Goal: Task Accomplishment & Management: Manage account settings

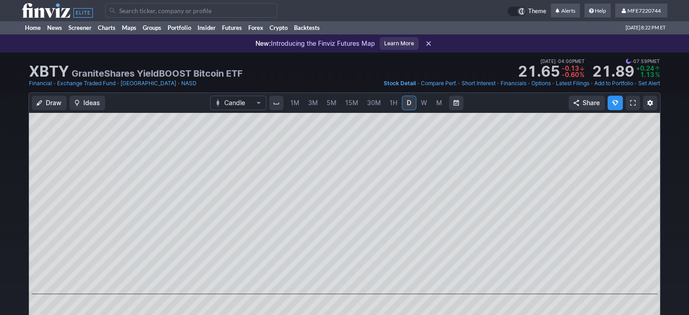
click at [181, 5] on input "Search" at bounding box center [191, 10] width 172 height 15
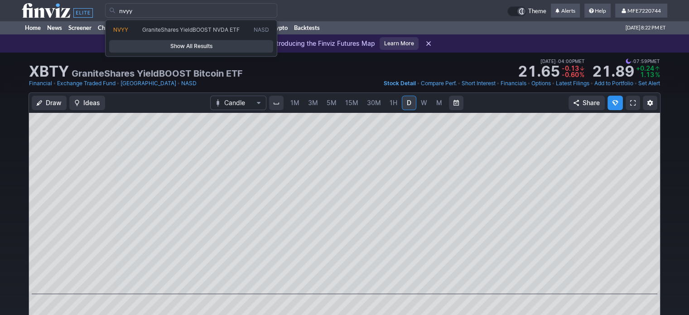
type input "nvyy"
click at [196, 43] on span "Show All Results" at bounding box center [191, 46] width 156 height 9
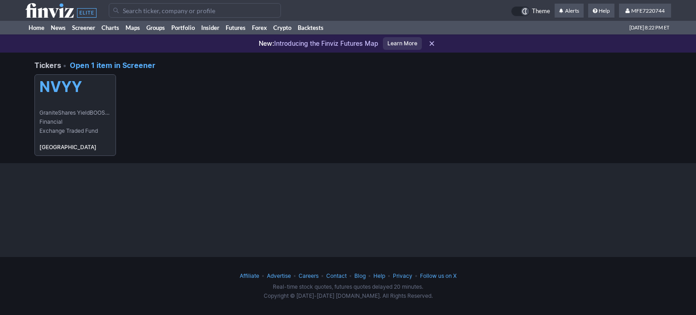
click at [71, 102] on link "NVYY GraniteShares YieldBOOST NVDA ETF Financial Exchange Traded Fund USA" at bounding box center [75, 115] width 82 height 82
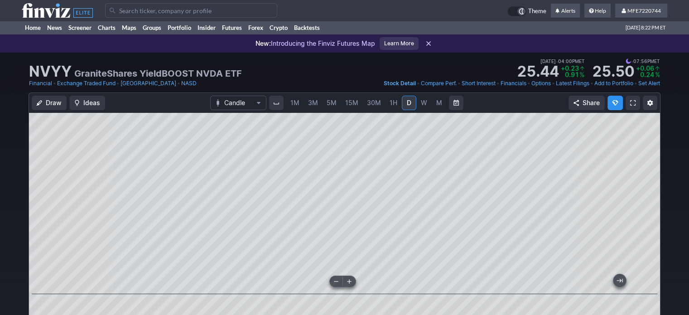
click at [352, 282] on span at bounding box center [350, 281] width 12 height 7
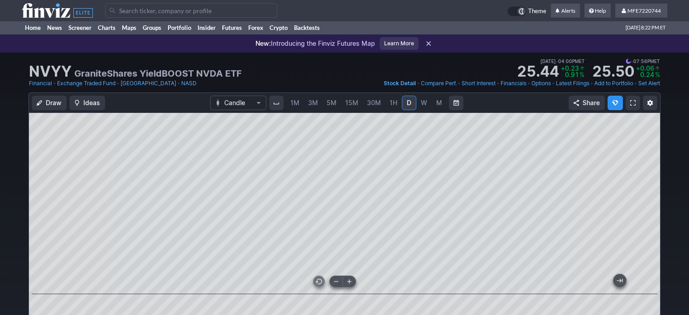
click at [352, 282] on span at bounding box center [350, 281] width 12 height 7
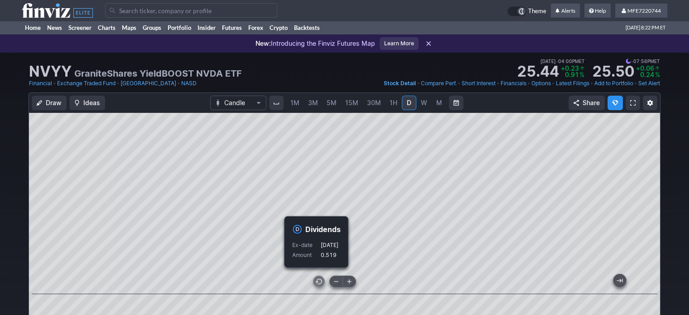
click at [345, 277] on button at bounding box center [349, 281] width 13 height 11
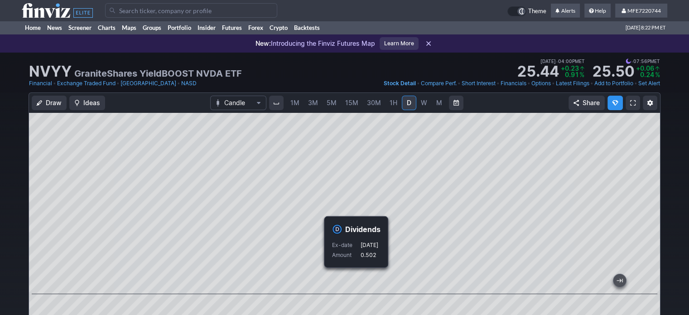
click at [622, 85] on link "Add to Portfolio" at bounding box center [614, 83] width 39 height 9
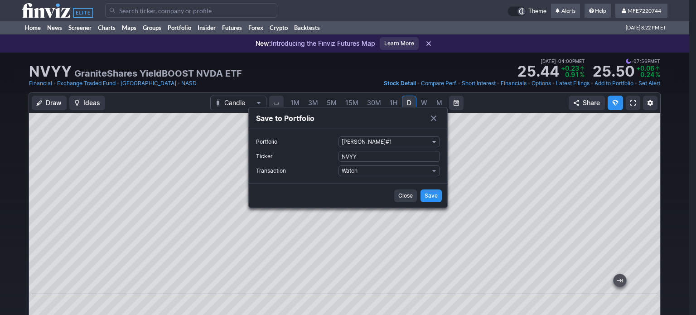
click at [432, 140] on span "Portfolio" at bounding box center [434, 141] width 5 height 7
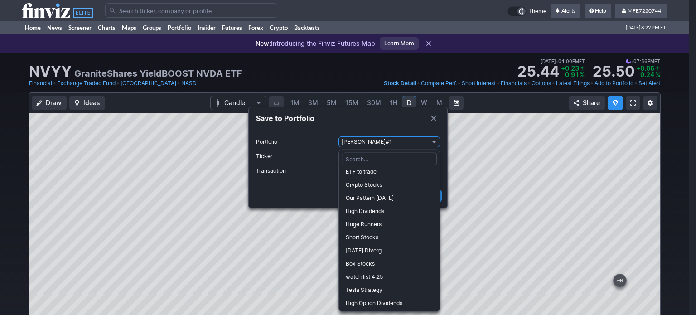
scroll to position [187, 0]
drag, startPoint x: 368, startPoint y: 301, endPoint x: 366, endPoint y: 286, distance: 15.1
click at [368, 300] on span "High Option Dividends" at bounding box center [389, 302] width 87 height 9
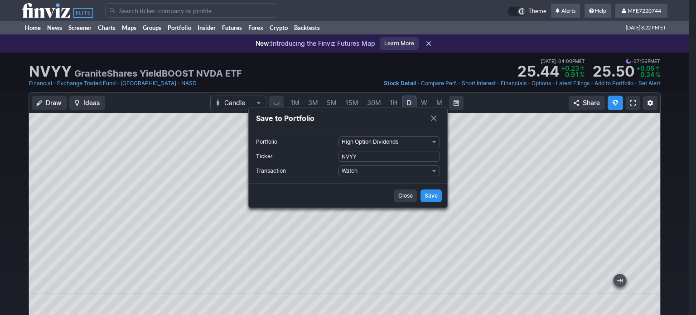
click at [428, 197] on span "Save" at bounding box center [431, 195] width 13 height 9
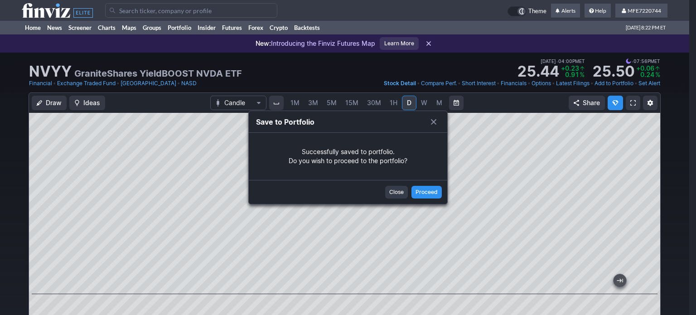
click at [398, 193] on span "Close" at bounding box center [396, 192] width 15 height 9
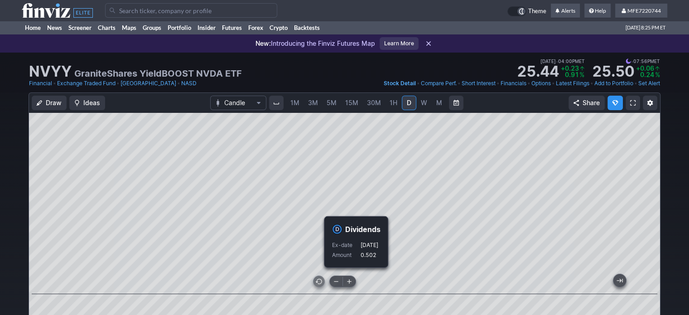
click at [352, 284] on span at bounding box center [350, 281] width 12 height 7
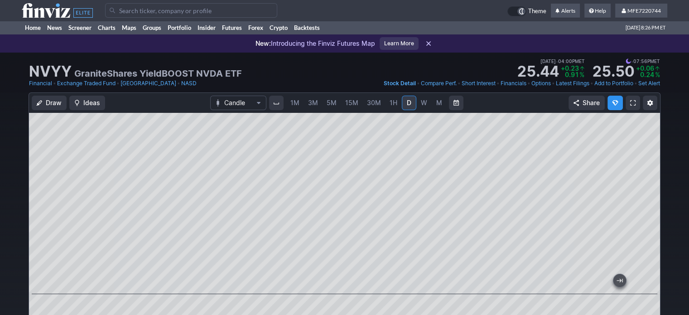
drag, startPoint x: 677, startPoint y: 73, endPoint x: 592, endPoint y: 108, distance: 92.3
click at [677, 73] on div "NVYY GraniteShares YieldBOOST NVDA ETF Last Close Sep 04 • 04:00PM ET 25.44 Dol…" at bounding box center [344, 73] width 689 height 40
click at [611, 84] on link "Add to Portfolio" at bounding box center [614, 83] width 39 height 9
click at [617, 83] on link "Add to Portfolio" at bounding box center [614, 83] width 39 height 9
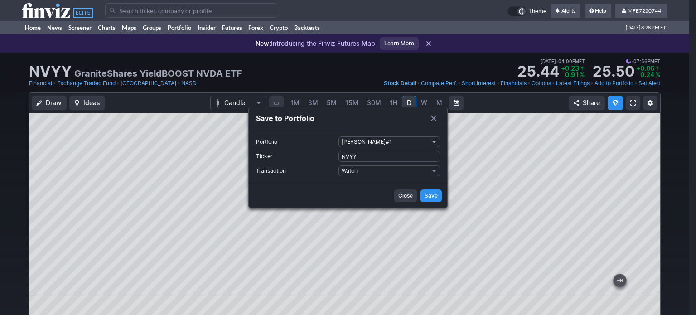
click at [432, 143] on span "Portfolio" at bounding box center [434, 141] width 5 height 7
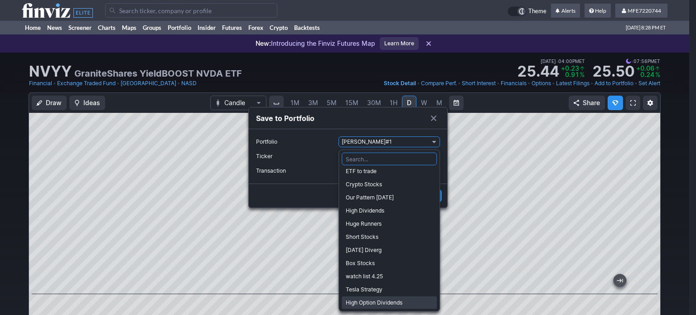
drag, startPoint x: 373, startPoint y: 302, endPoint x: 374, endPoint y: 292, distance: 10.0
click at [373, 302] on span "High Option Dividends" at bounding box center [389, 302] width 87 height 9
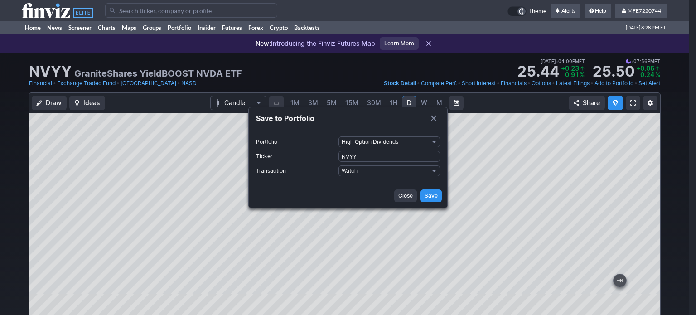
click at [430, 195] on span "Save" at bounding box center [431, 195] width 13 height 9
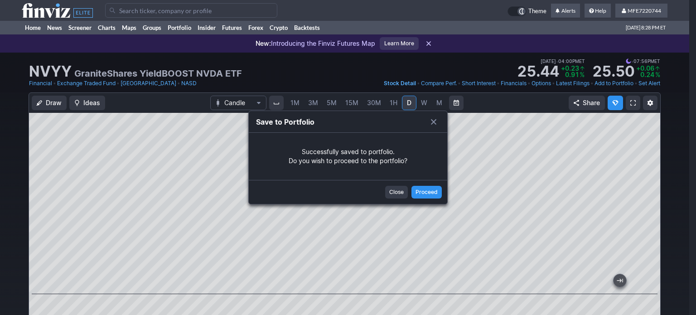
click at [391, 197] on button "Close" at bounding box center [396, 192] width 23 height 13
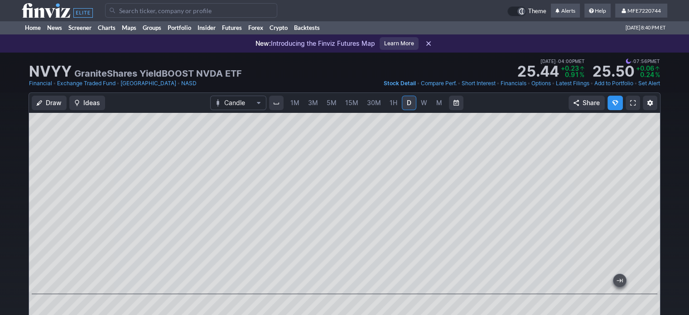
click at [247, 9] on input "Search" at bounding box center [191, 10] width 172 height 15
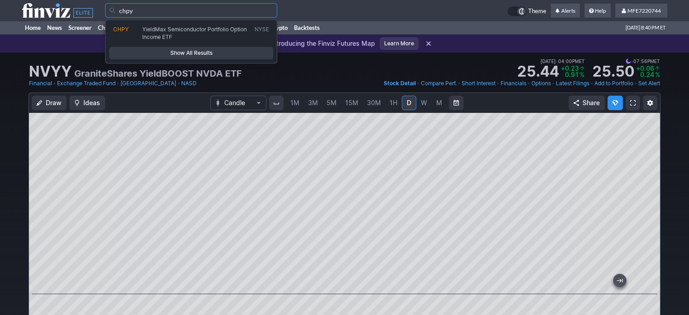
type input "chpy"
click at [225, 49] on span "Show All Results" at bounding box center [191, 53] width 156 height 9
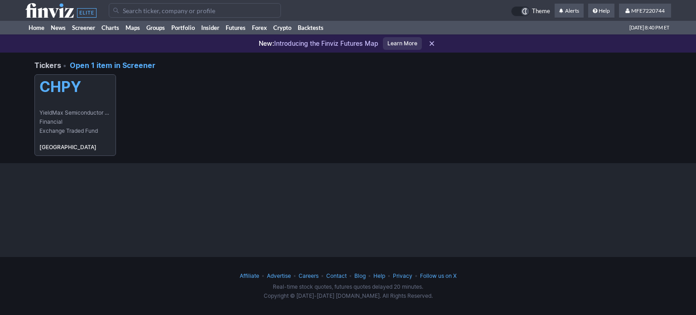
click at [92, 111] on span "YieldMax Semiconductor Portfolio Option Income ETF" at bounding box center [75, 112] width 72 height 9
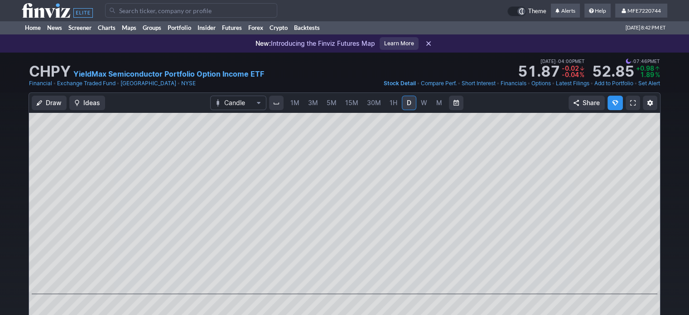
click at [265, 10] on input "Search" at bounding box center [191, 10] width 172 height 15
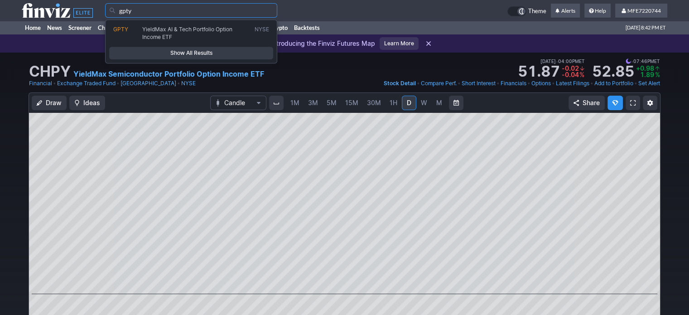
type input "gpty"
click at [209, 53] on span "Show All Results" at bounding box center [191, 53] width 156 height 9
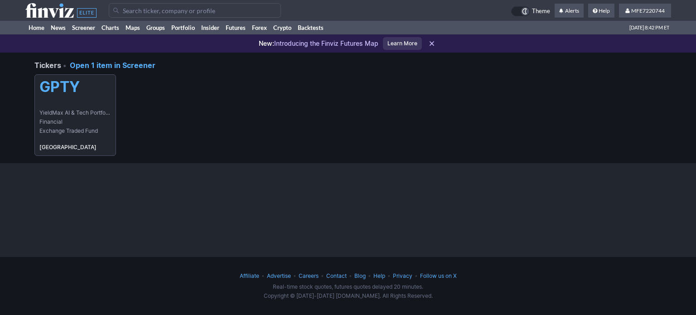
click at [74, 100] on link "GPTY YieldMax AI & Tech Portfolio Option Income ETF Financial Exchange Traded F…" at bounding box center [75, 115] width 82 height 82
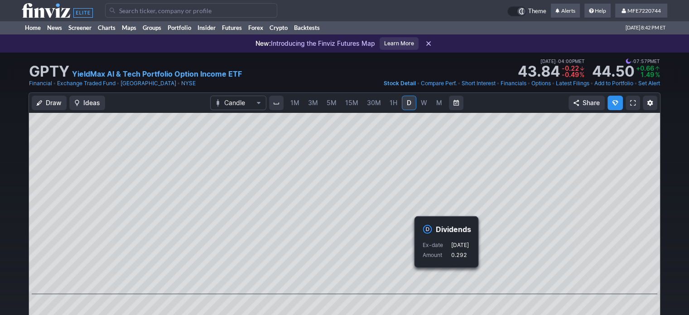
click at [259, 8] on input "Search" at bounding box center [191, 10] width 172 height 15
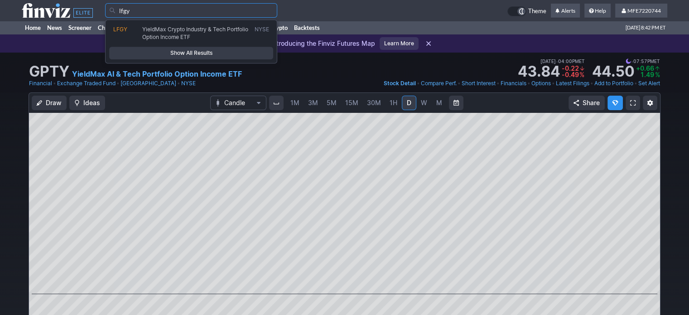
type input "lfgy"
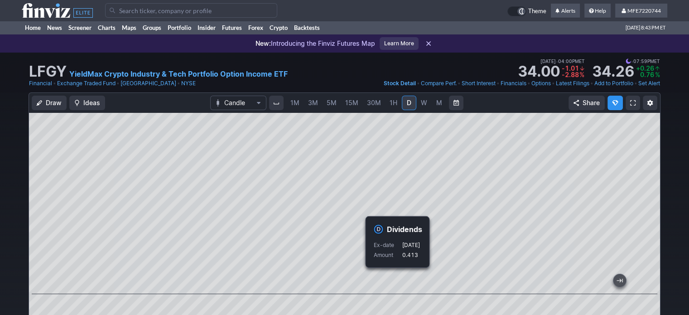
click at [600, 83] on link "Add to Portfolio" at bounding box center [614, 83] width 39 height 9
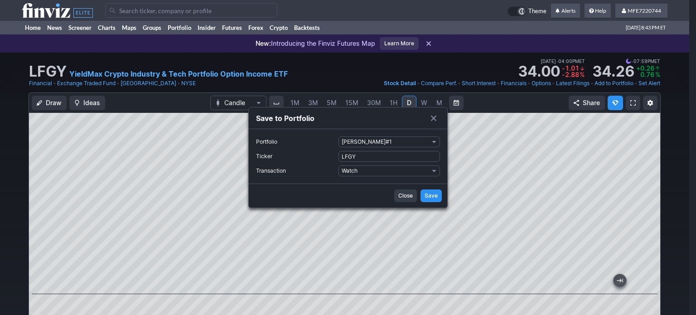
click at [432, 141] on span "Portfolio" at bounding box center [434, 141] width 5 height 7
click at [0, 0] on div at bounding box center [0, 0] width 0 height 0
click at [433, 139] on span "Portfolio" at bounding box center [434, 141] width 5 height 7
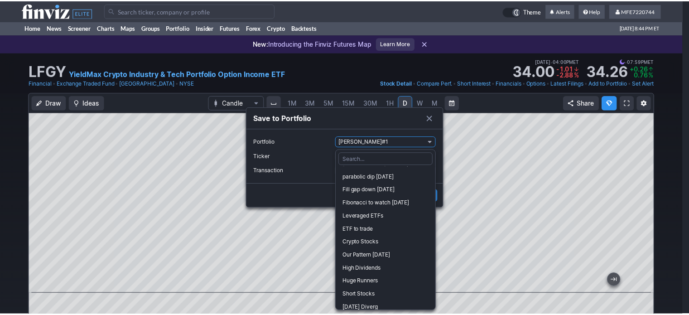
scroll to position [187, 0]
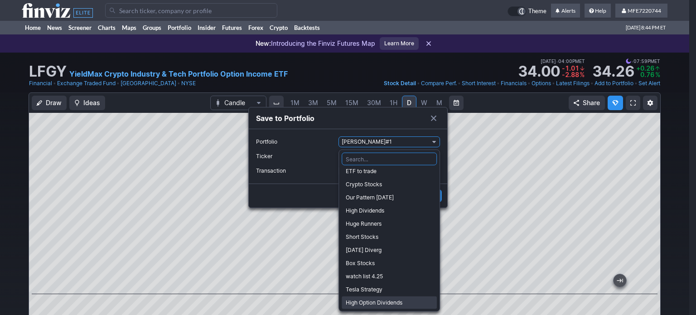
click at [379, 297] on button "High Option Dividends" at bounding box center [389, 302] width 95 height 13
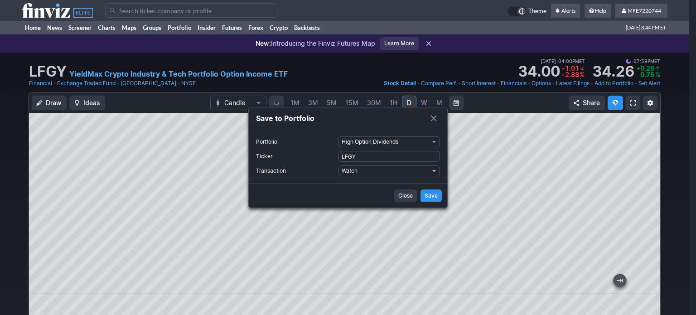
click at [433, 172] on span "Transaction" at bounding box center [434, 170] width 5 height 7
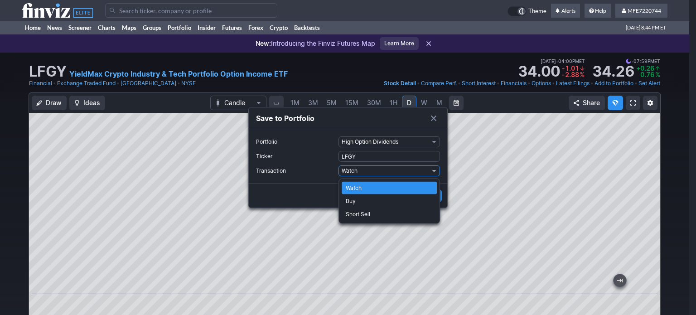
click at [407, 155] on div at bounding box center [348, 157] width 696 height 315
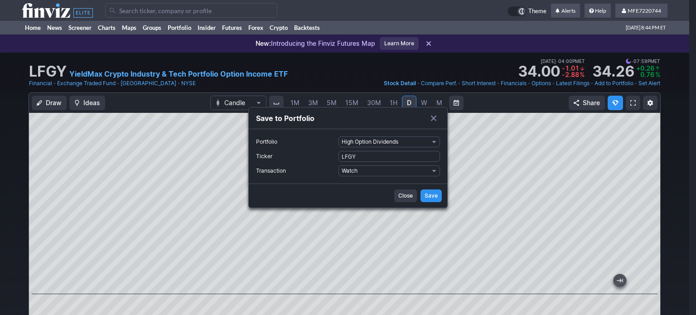
click at [437, 194] on span "Save" at bounding box center [431, 195] width 13 height 9
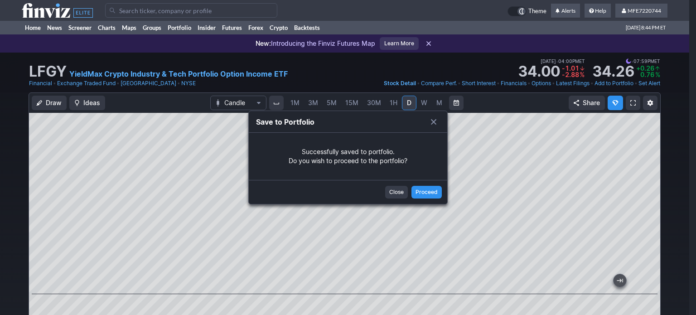
drag, startPoint x: 393, startPoint y: 198, endPoint x: 399, endPoint y: 176, distance: 22.7
click at [393, 198] on button "Close" at bounding box center [396, 192] width 23 height 13
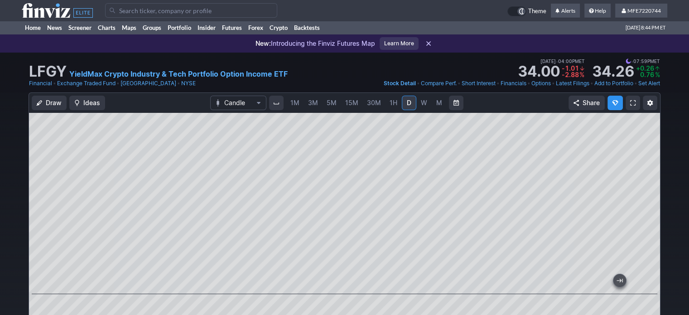
click at [246, 9] on input "Search" at bounding box center [191, 10] width 172 height 15
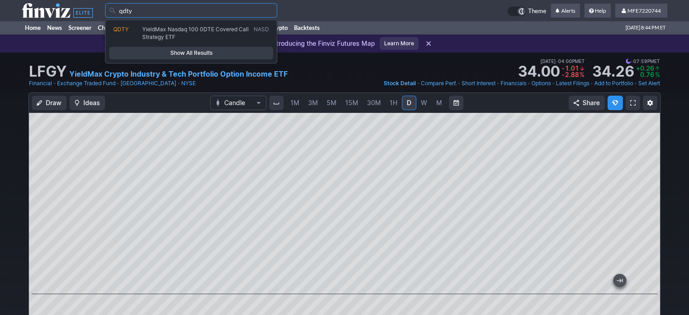
type input "qdty"
click at [251, 54] on span "Show All Results" at bounding box center [191, 53] width 156 height 9
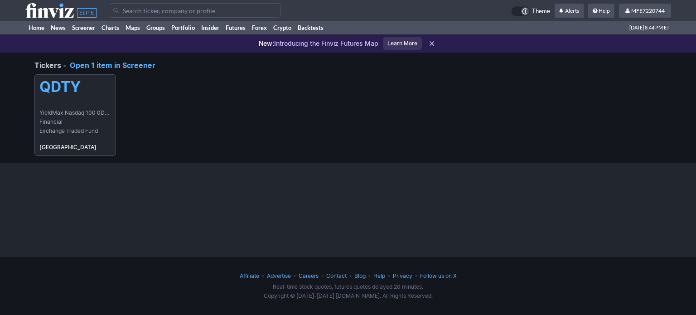
drag, startPoint x: 62, startPoint y: 85, endPoint x: 53, endPoint y: 81, distance: 9.9
click at [61, 85] on h5 "QDTY" at bounding box center [75, 86] width 72 height 17
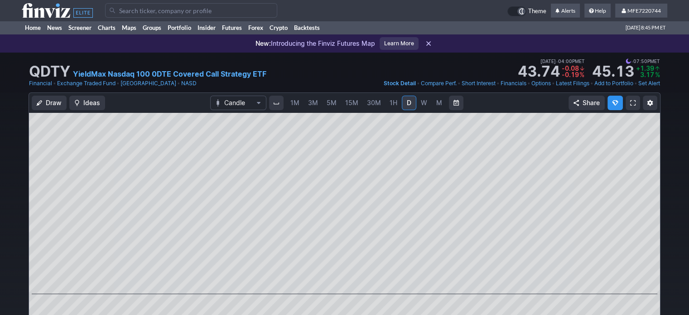
click at [142, 9] on input "Search" at bounding box center [191, 10] width 172 height 15
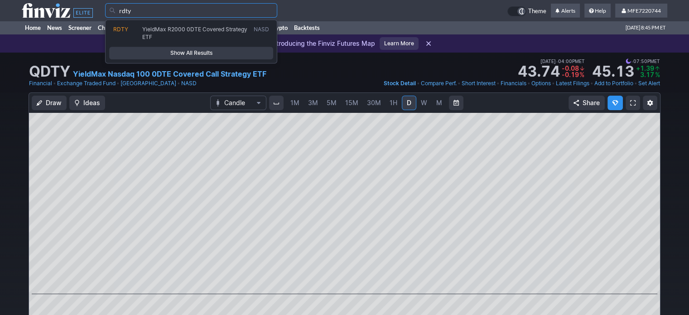
type input "rdty"
click at [167, 52] on span "Show All Results" at bounding box center [191, 53] width 156 height 9
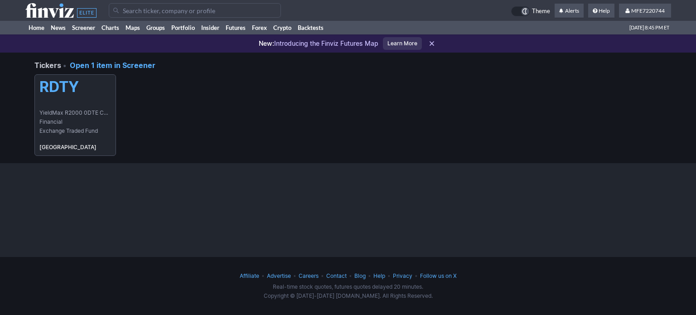
click at [62, 112] on span "YieldMax R2000 0DTE Covered Strategy ETF" at bounding box center [75, 112] width 72 height 9
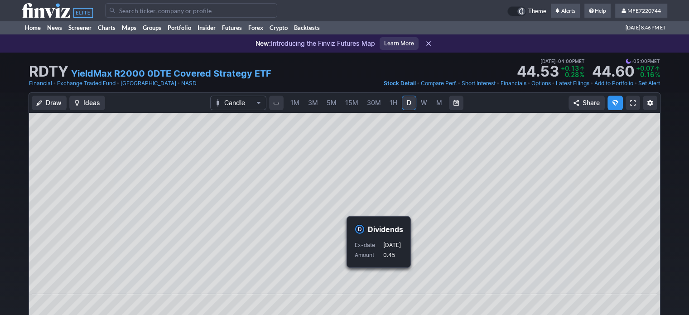
click at [243, 7] on input "Search" at bounding box center [191, 10] width 172 height 15
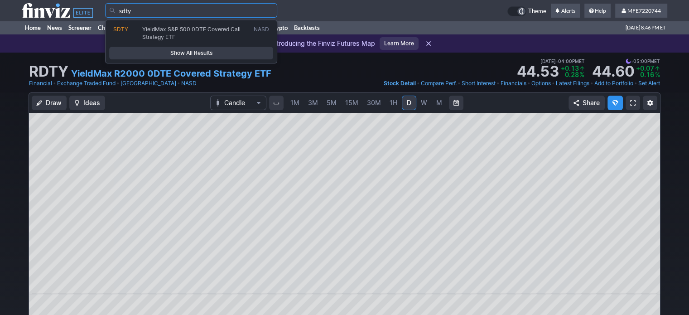
type input "sdty"
click at [223, 54] on span "Show All Results" at bounding box center [191, 53] width 156 height 9
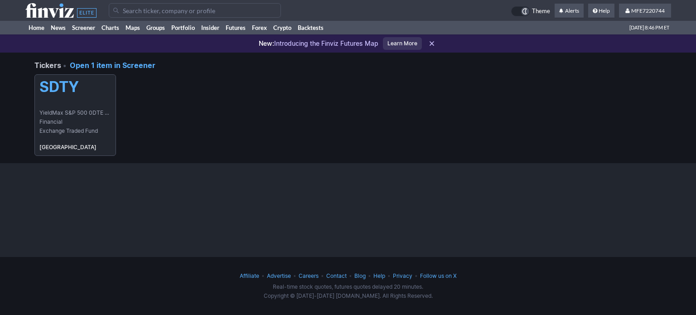
click at [83, 91] on h5 "SDTY" at bounding box center [75, 86] width 72 height 17
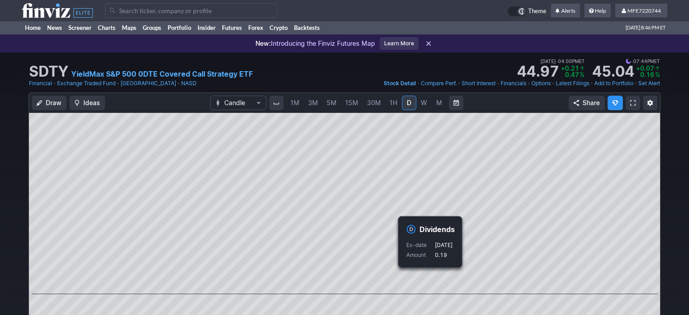
click at [603, 86] on link "Add to Portfolio" at bounding box center [614, 83] width 39 height 9
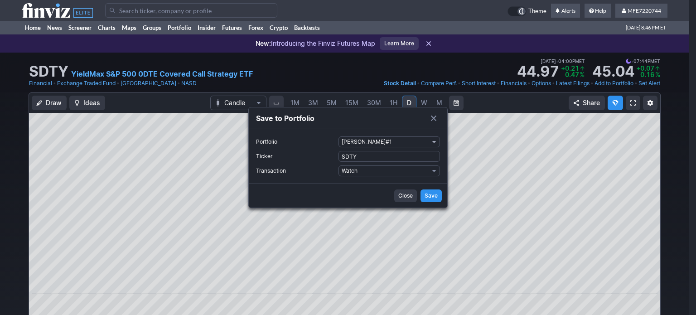
click at [433, 141] on span "Portfolio" at bounding box center [434, 141] width 5 height 7
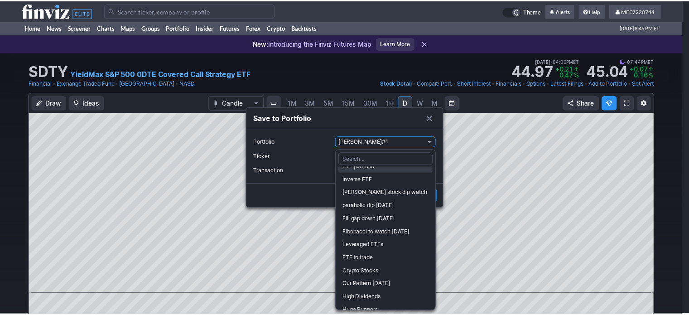
scroll to position [187, 0]
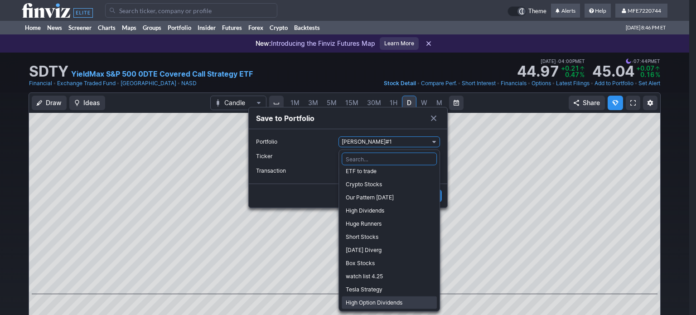
drag, startPoint x: 375, startPoint y: 302, endPoint x: 377, endPoint y: 297, distance: 5.7
click at [375, 302] on span "High Option Dividends" at bounding box center [389, 302] width 87 height 9
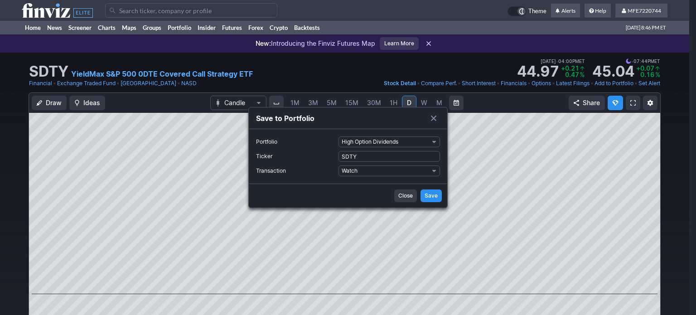
click at [427, 194] on span "Save" at bounding box center [431, 195] width 13 height 9
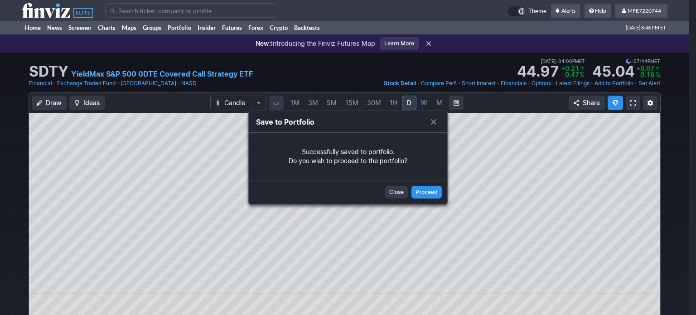
click at [396, 192] on span "Close" at bounding box center [396, 192] width 15 height 9
click at [396, 192] on div at bounding box center [348, 157] width 696 height 315
